Goal: Transaction & Acquisition: Purchase product/service

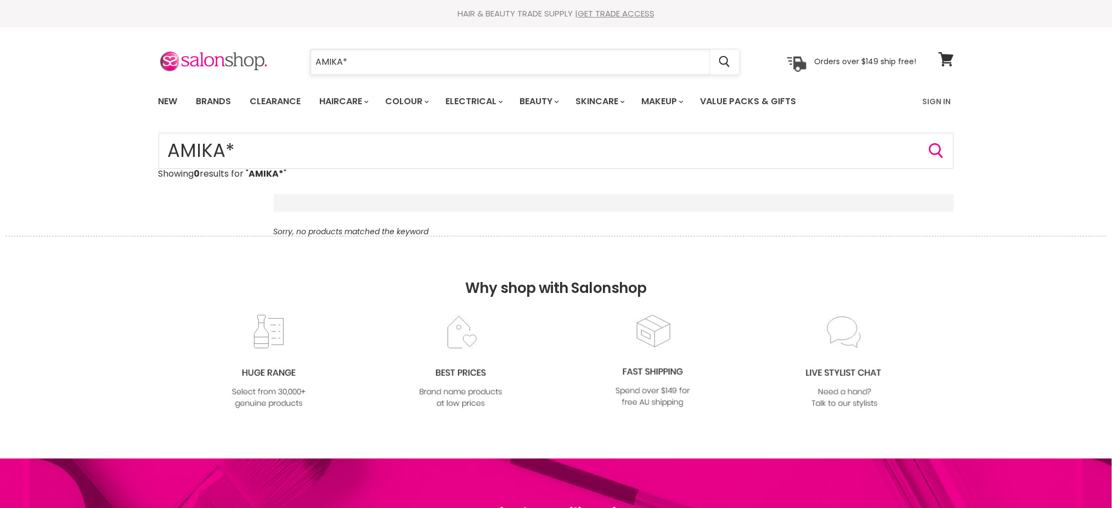
drag, startPoint x: 0, startPoint y: 0, endPoint x: 372, endPoint y: 66, distance: 378.1
click at [372, 66] on input "AMIKA*" at bounding box center [510, 61] width 400 height 25
paste input "Search"
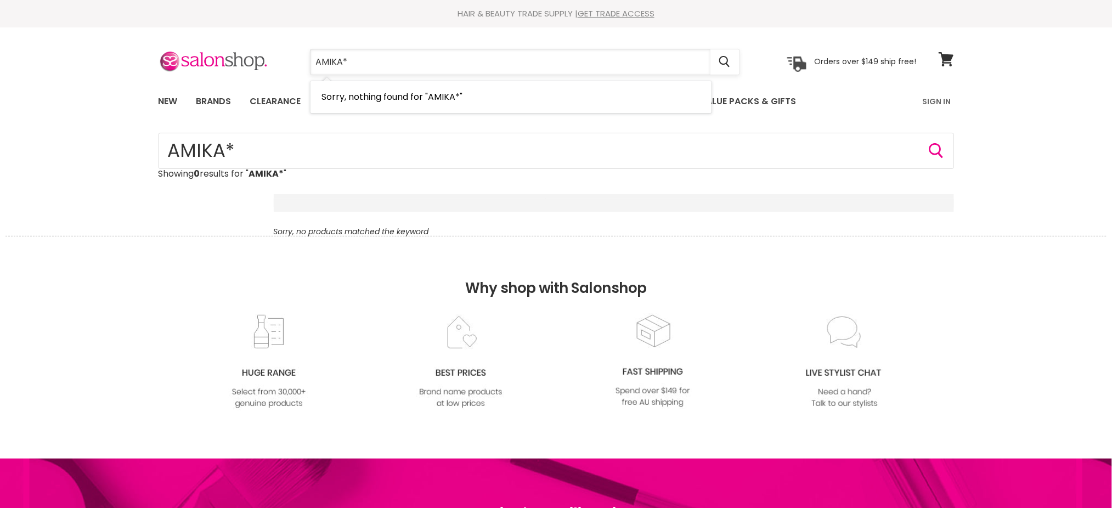
type input "AMIKA"
